Goal: Task Accomplishment & Management: Manage account settings

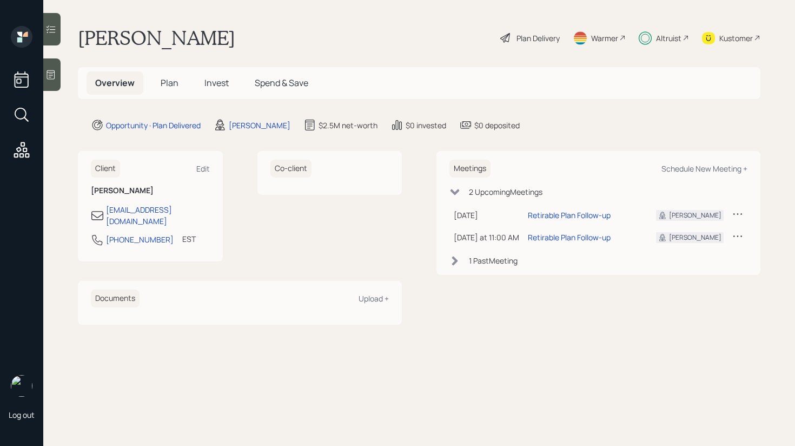
click at [204, 71] on div "Overview Plan Invest Spend & Save" at bounding box center [419, 83] width 683 height 32
click at [207, 77] on span "Invest" at bounding box center [216, 83] width 24 height 12
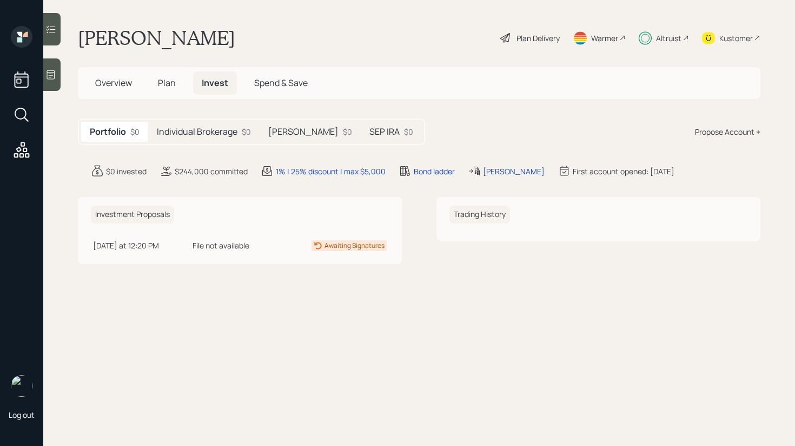
click at [60, 80] on div at bounding box center [51, 74] width 17 height 32
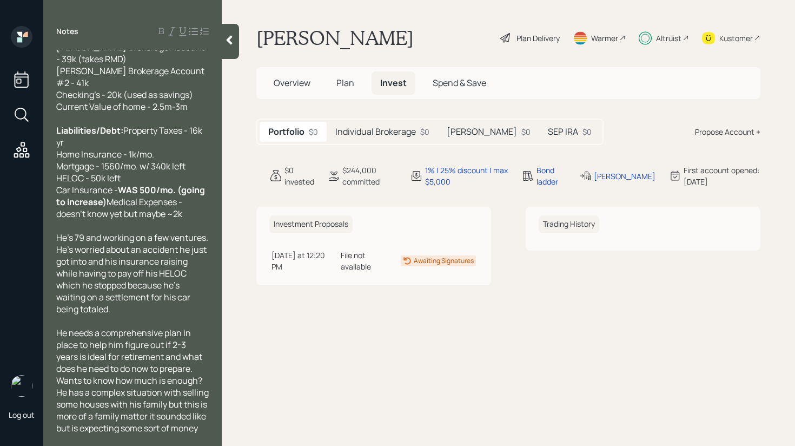
scroll to position [271, 0]
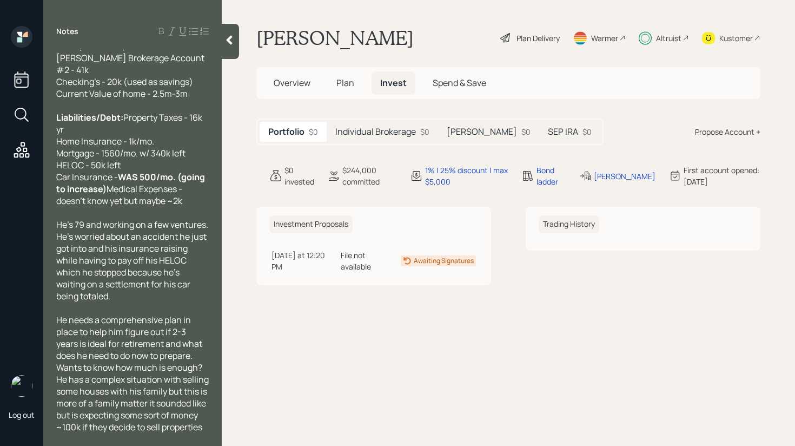
click at [235, 38] on icon at bounding box center [229, 40] width 11 height 11
